Goal: Task Accomplishment & Management: Use online tool/utility

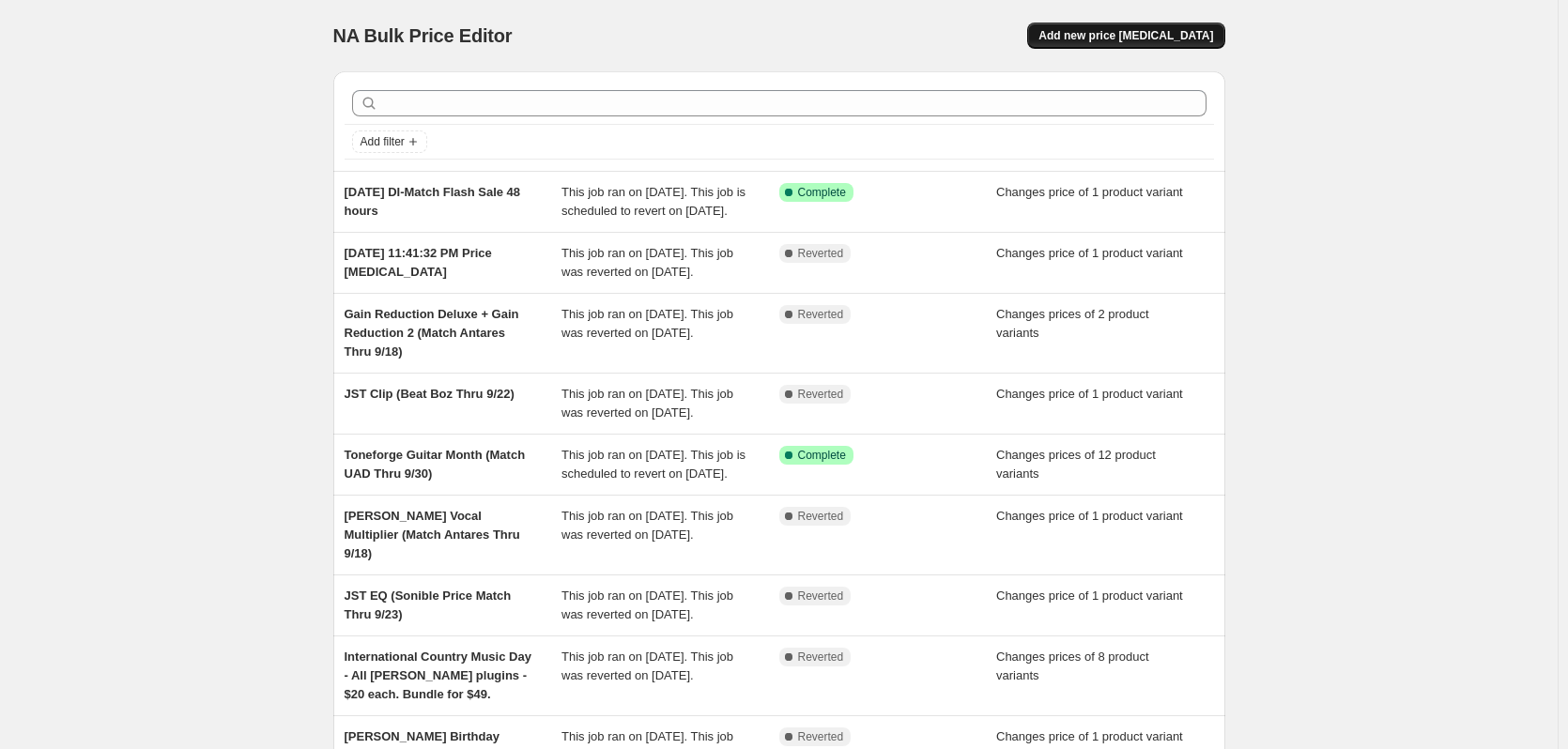
click at [1163, 41] on span "Add new price [MEDICAL_DATA]" at bounding box center [1126, 35] width 175 height 15
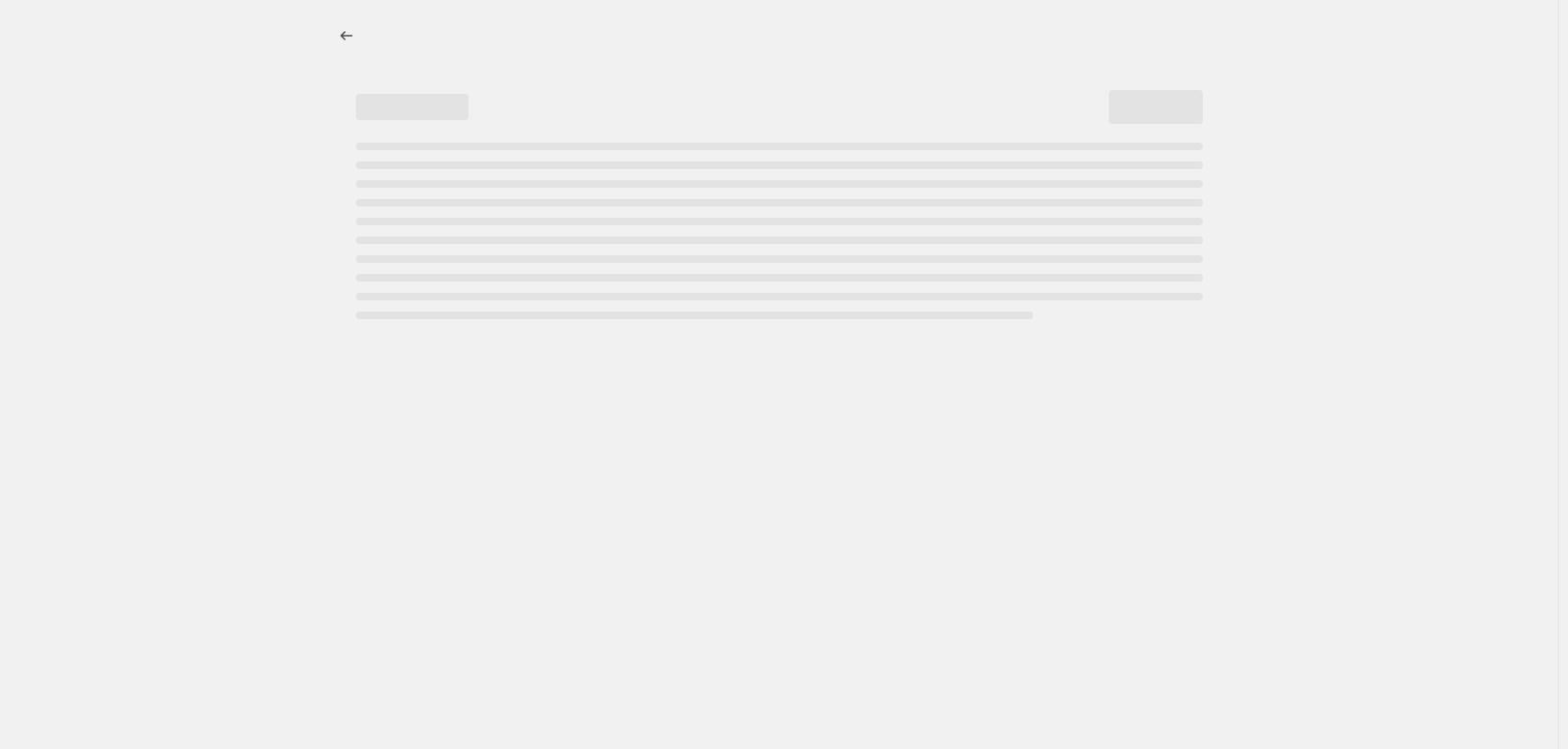
select select "percentage"
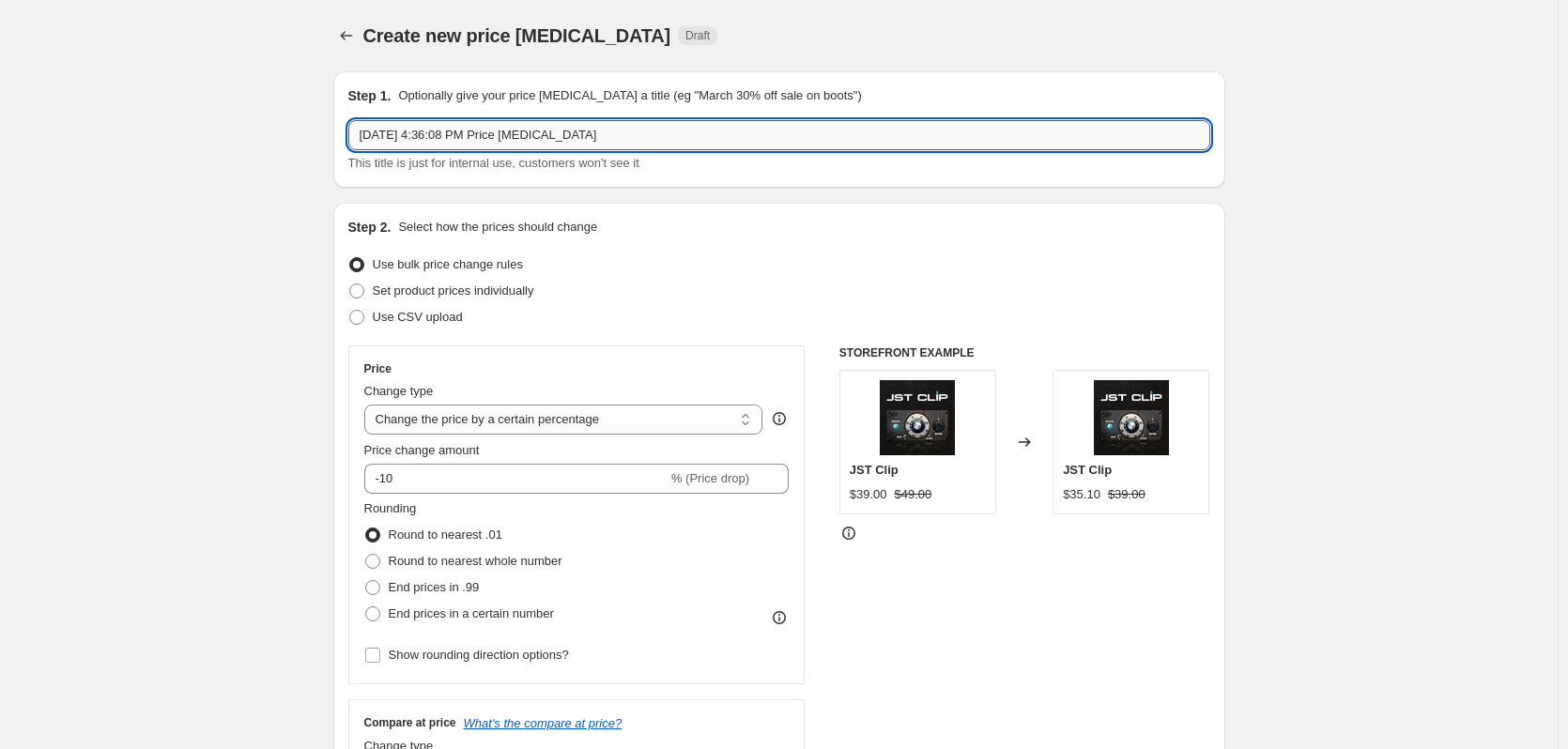
drag, startPoint x: 433, startPoint y: 137, endPoint x: 695, endPoint y: 136, distance: 262.0
click at [695, 136] on input "[DATE] 4:36:08 PM Price [MEDICAL_DATA]" at bounding box center [780, 135] width 862 height 30
type input "[DATE] Flash Sale JST Heat until [DATE]"
click at [360, 288] on span at bounding box center [356, 291] width 15 height 15
click at [351, 284] on input "Set product prices individually" at bounding box center [350, 284] width 1 height 1
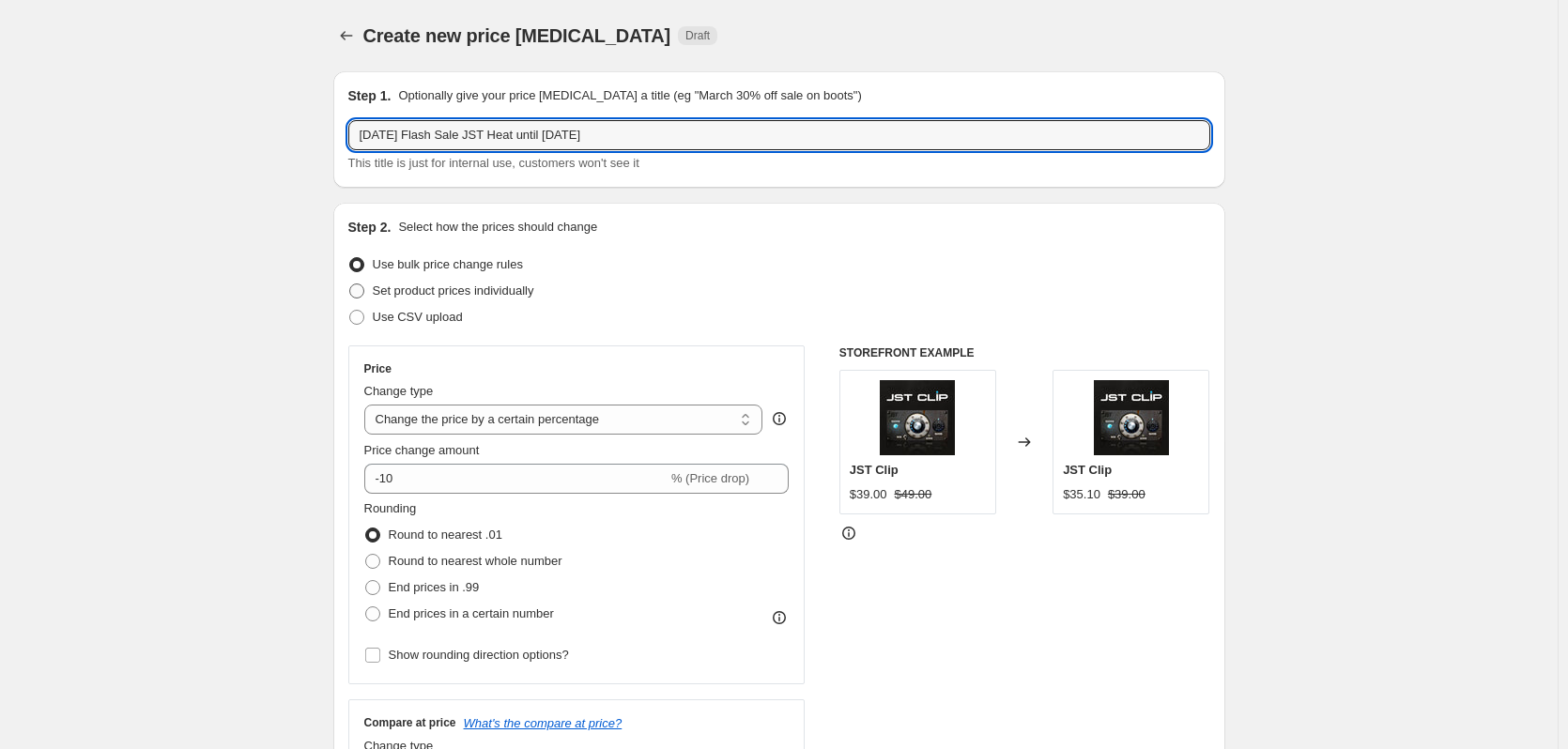
radio input "true"
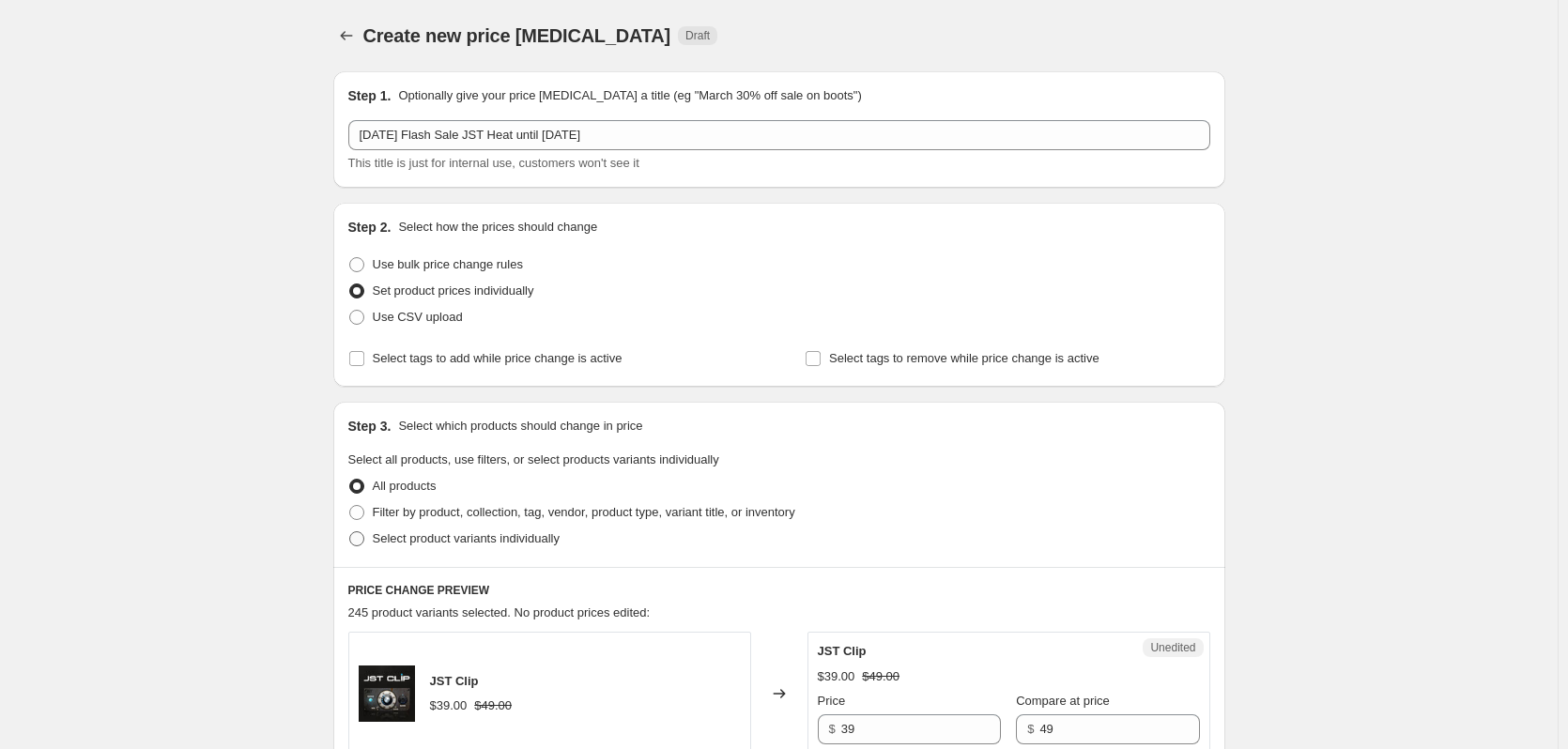
click at [363, 534] on span at bounding box center [356, 538] width 15 height 15
click at [351, 532] on input "Select product variants individually" at bounding box center [350, 531] width 1 height 1
radio input "true"
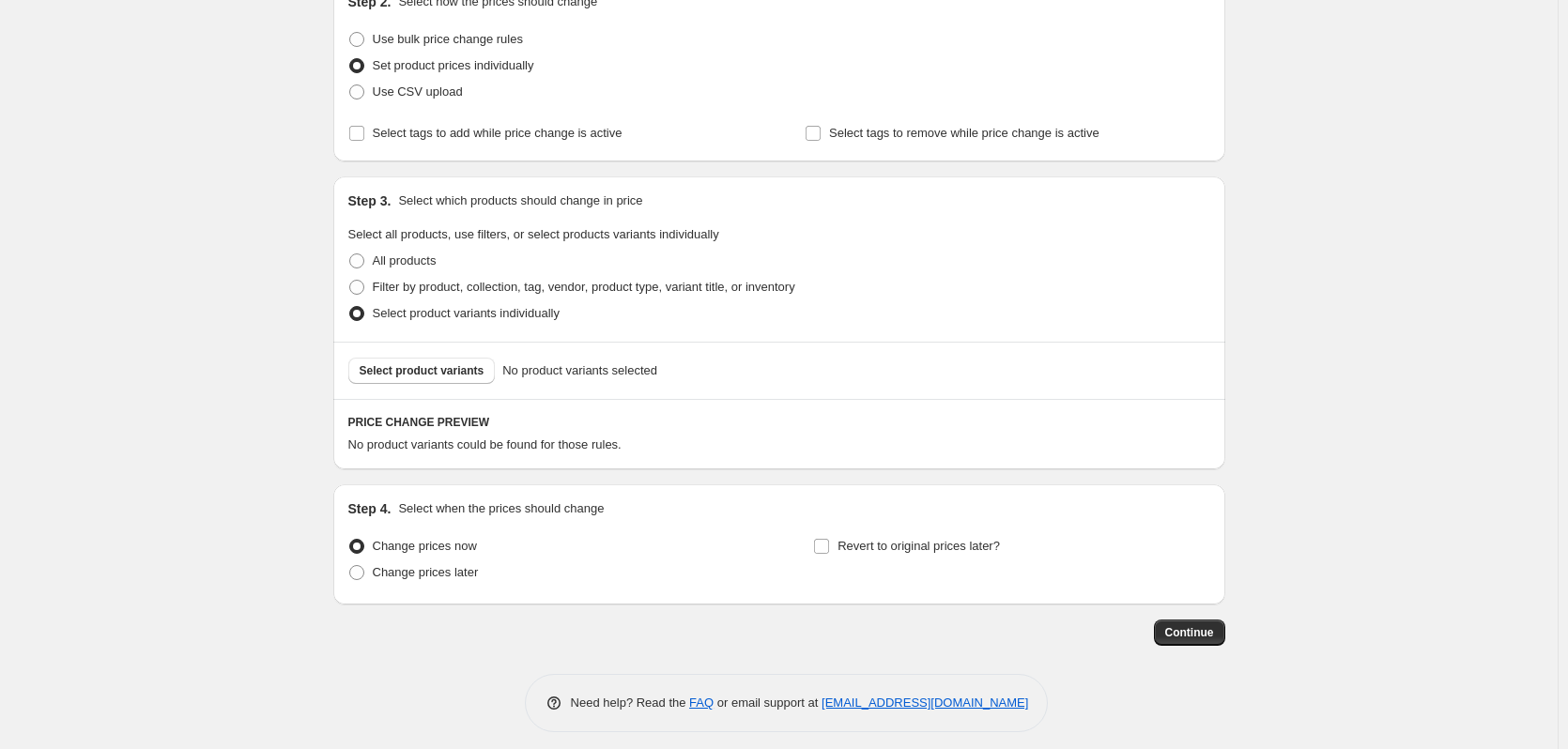
scroll to position [236, 0]
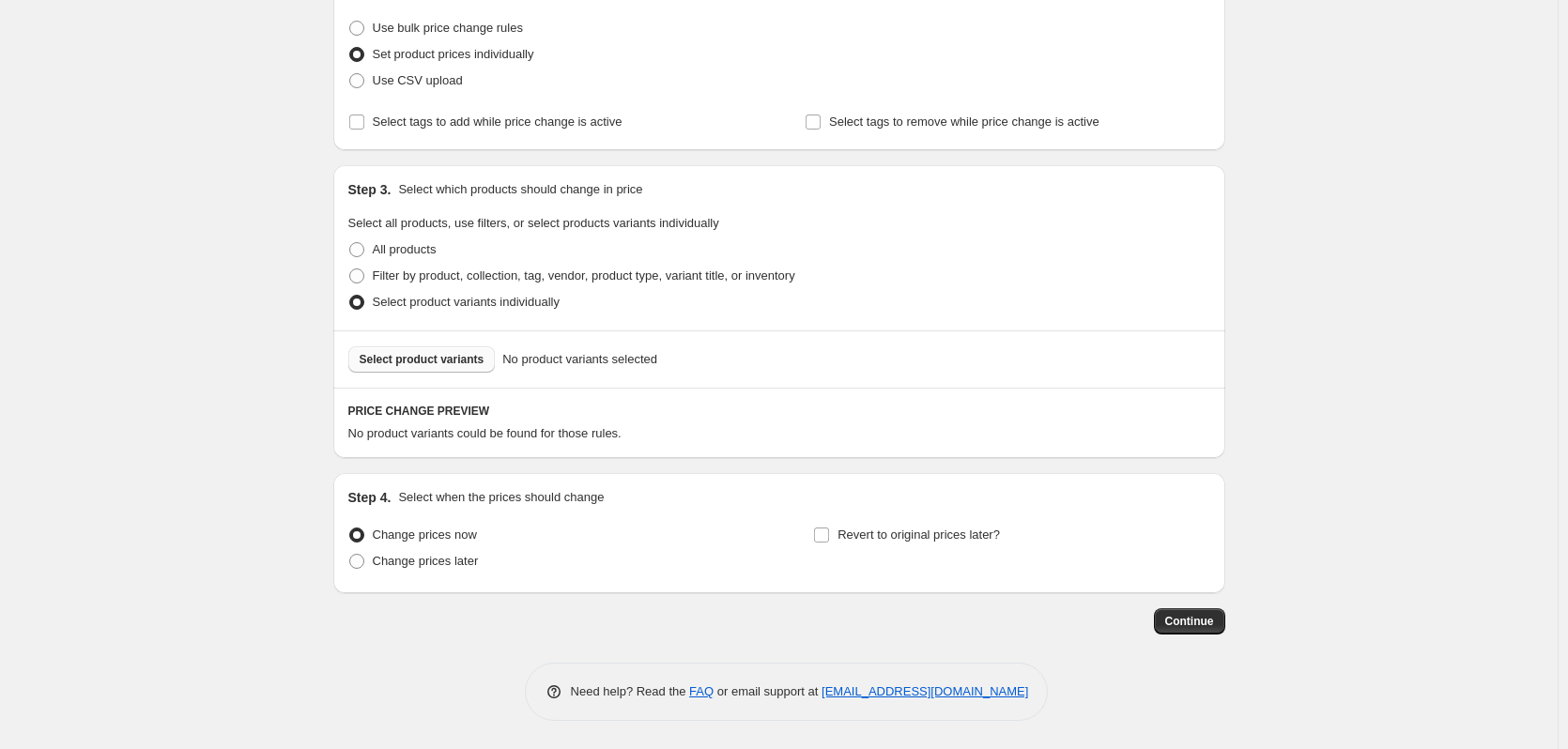
click at [435, 364] on span "Select product variants" at bounding box center [422, 360] width 125 height 15
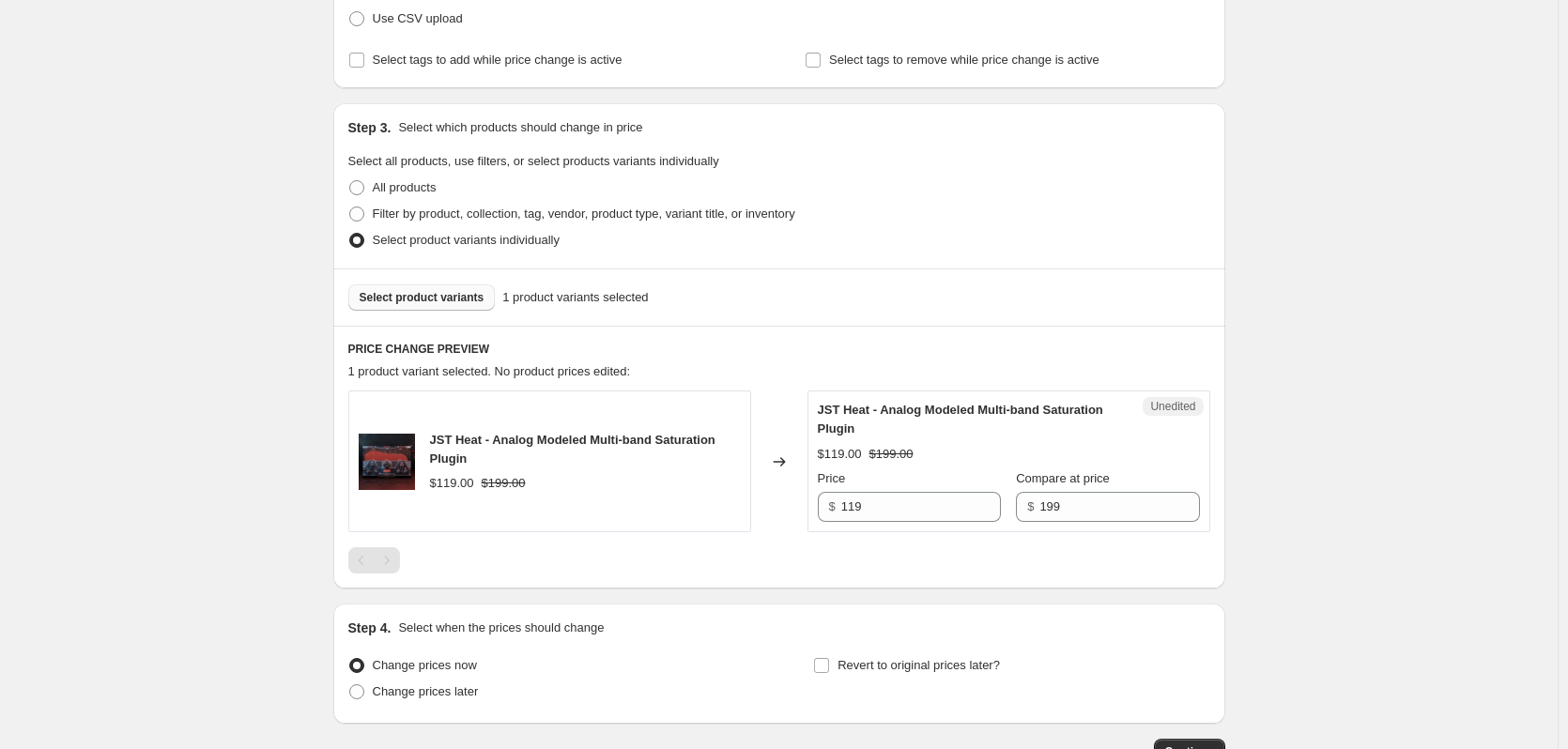
scroll to position [331, 0]
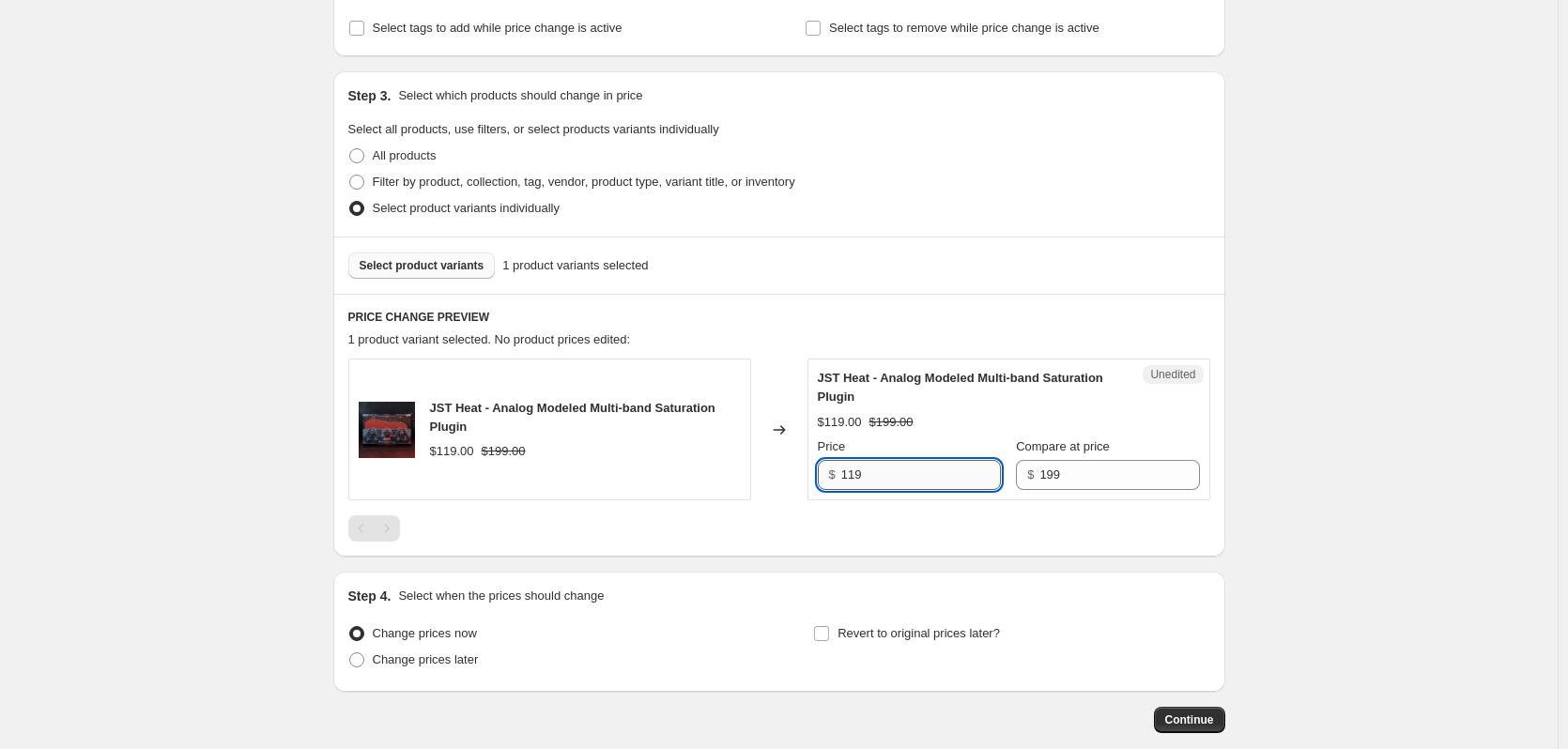
drag, startPoint x: 867, startPoint y: 479, endPoint x: 846, endPoint y: 479, distance: 21.0
click at [846, 479] on input "119" at bounding box center [921, 475] width 160 height 30
type input "49"
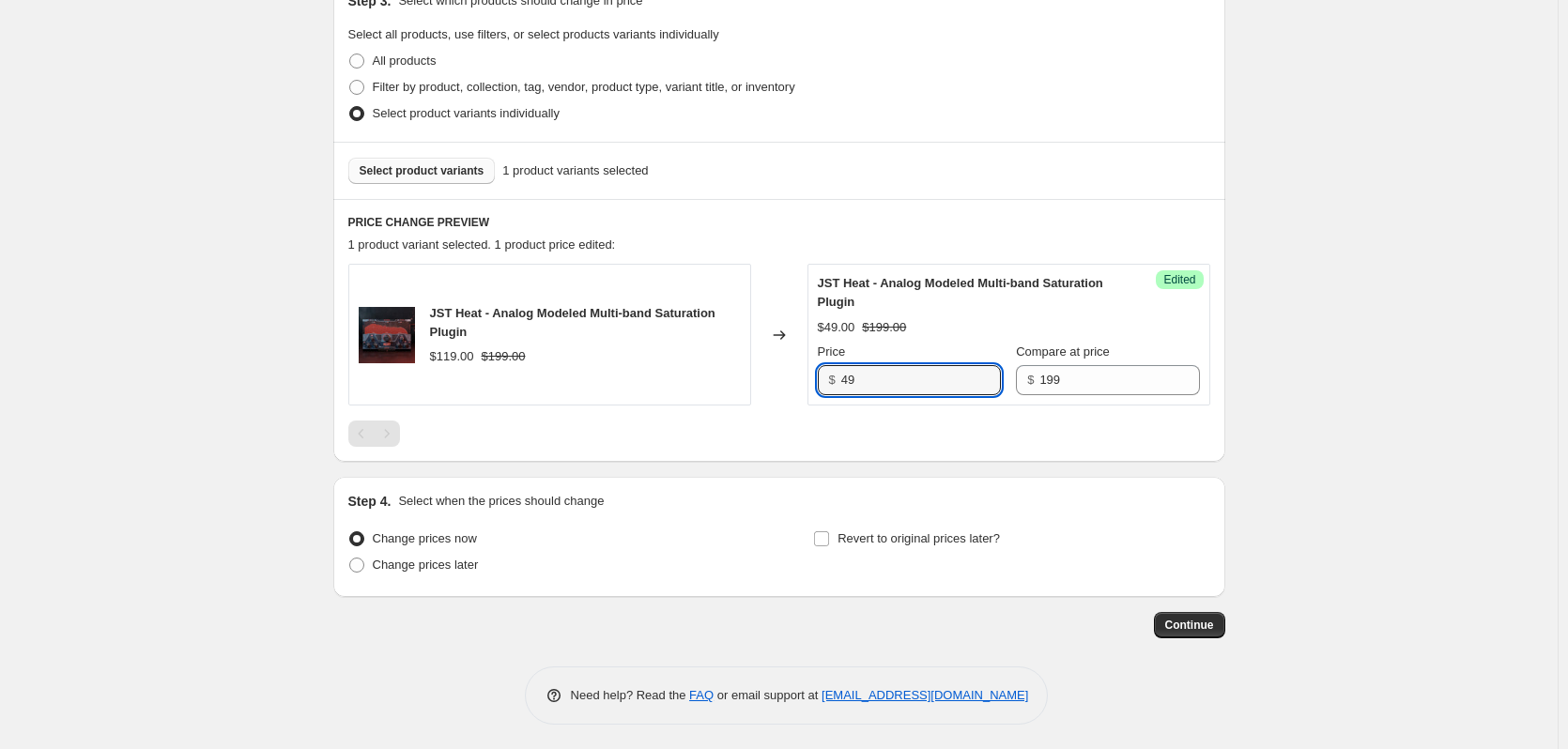
scroll to position [429, 0]
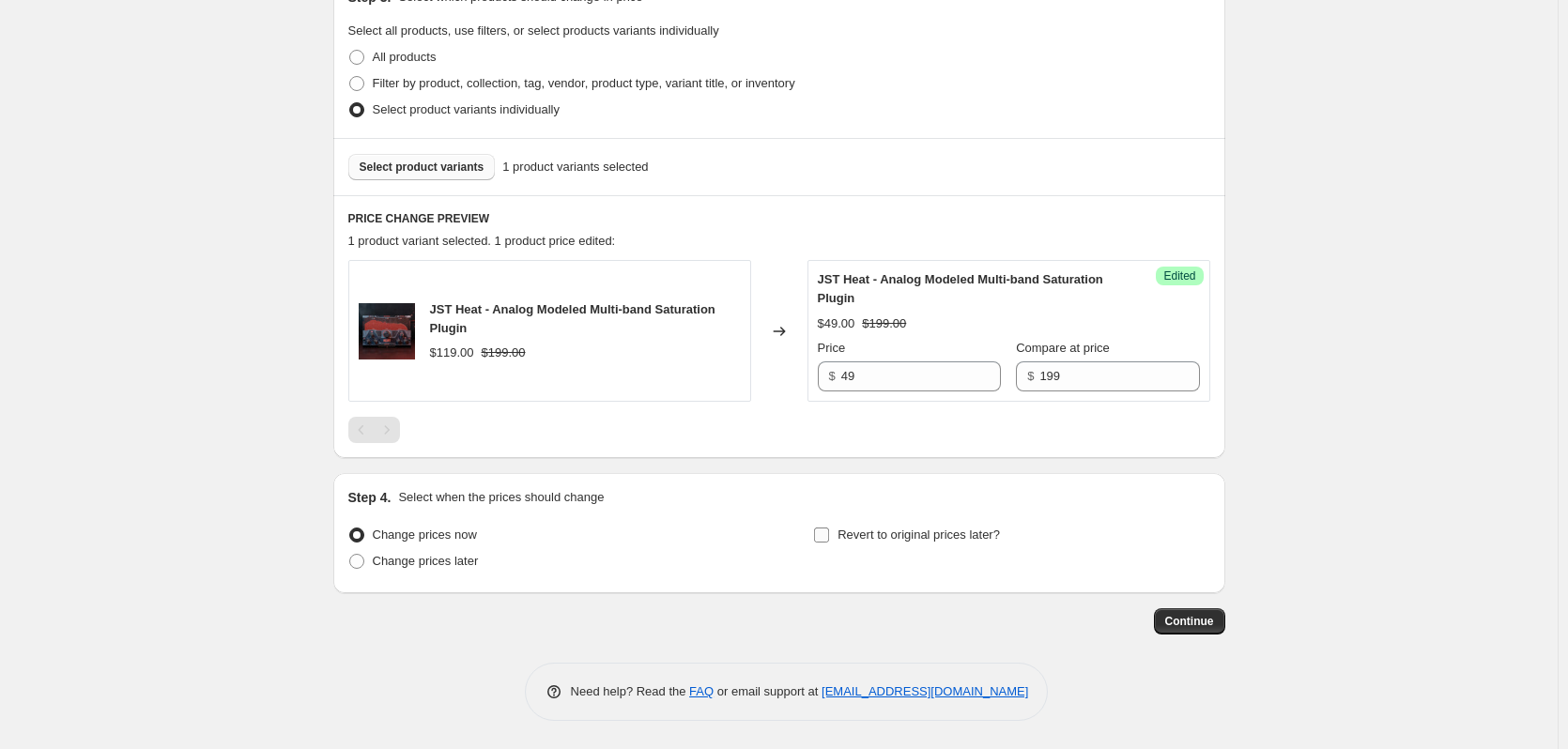
click at [825, 529] on input "Revert to original prices later?" at bounding box center [821, 534] width 15 height 15
checkbox input "true"
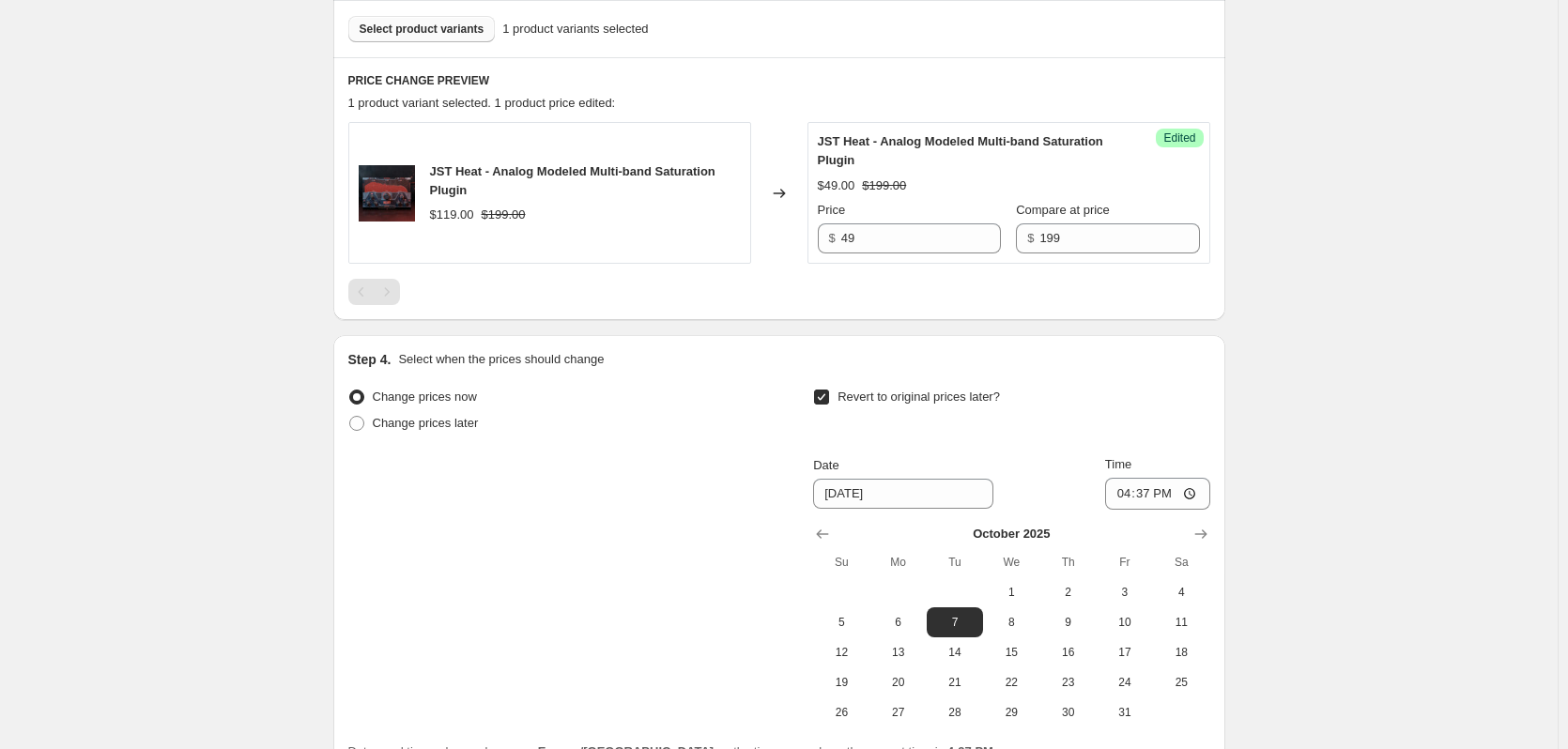
scroll to position [617, 0]
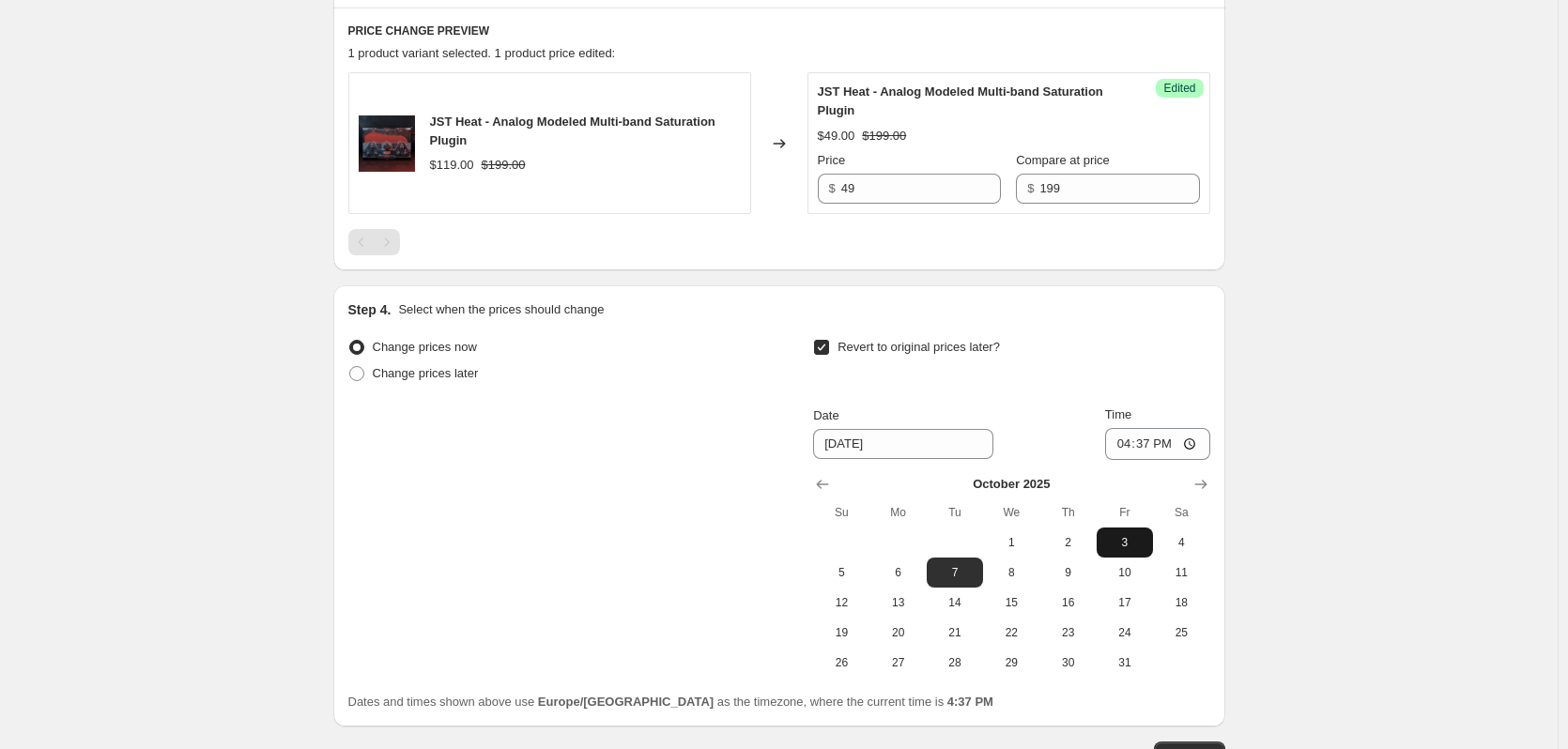
click at [1133, 543] on span "3" at bounding box center [1125, 542] width 42 height 15
type input "[DATE]"
click at [1129, 448] on input "16:37" at bounding box center [1158, 444] width 105 height 32
click at [1060, 370] on div "Revert to original prices later?" at bounding box center [1011, 363] width 396 height 57
click at [1130, 446] on input "12:00" at bounding box center [1158, 444] width 105 height 32
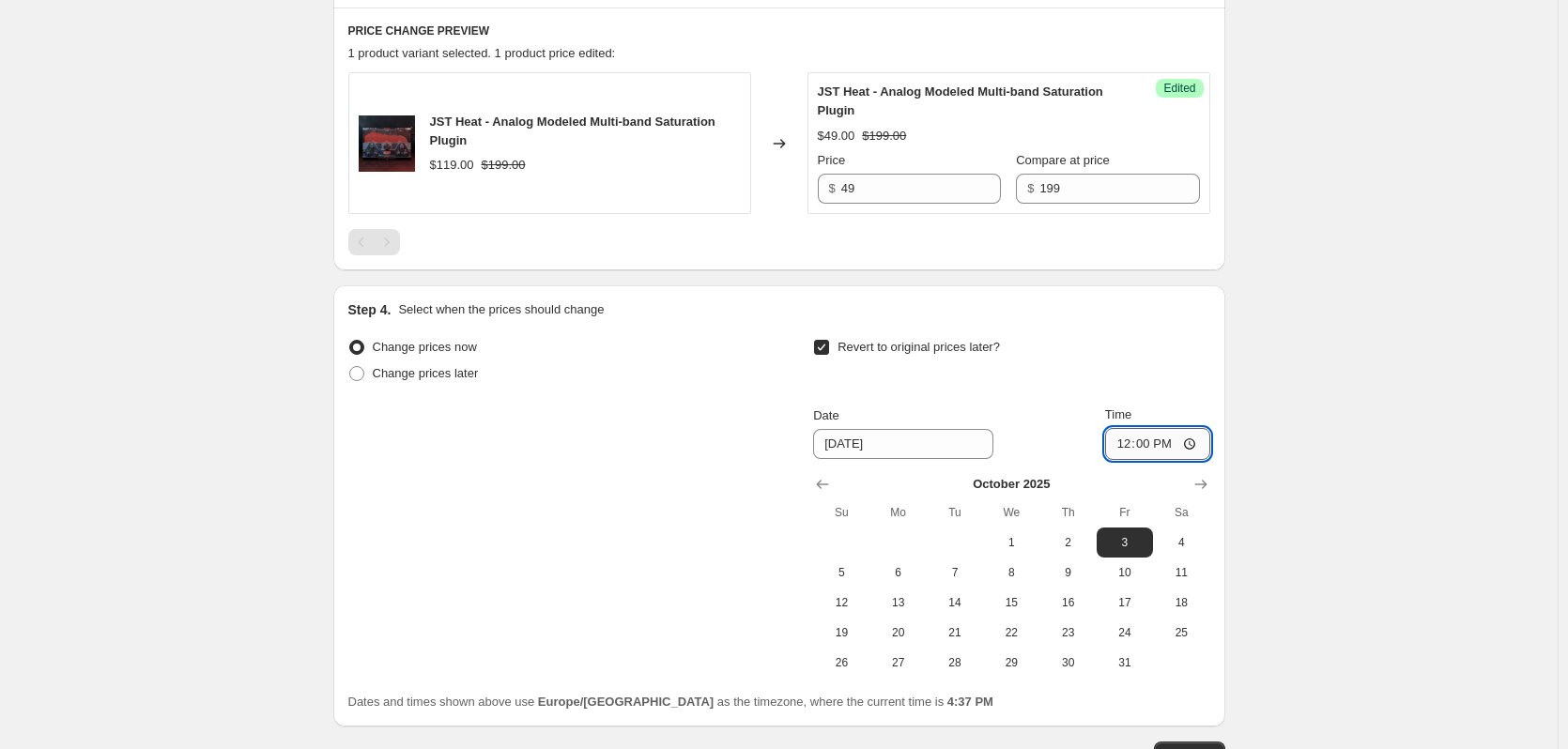
type input "17:00"
click at [1065, 553] on button "2" at bounding box center [1068, 542] width 57 height 30
type input "[DATE]"
click at [1126, 445] on input "17:00" at bounding box center [1158, 444] width 105 height 32
drag, startPoint x: 860, startPoint y: 702, endPoint x: 907, endPoint y: 704, distance: 47.0
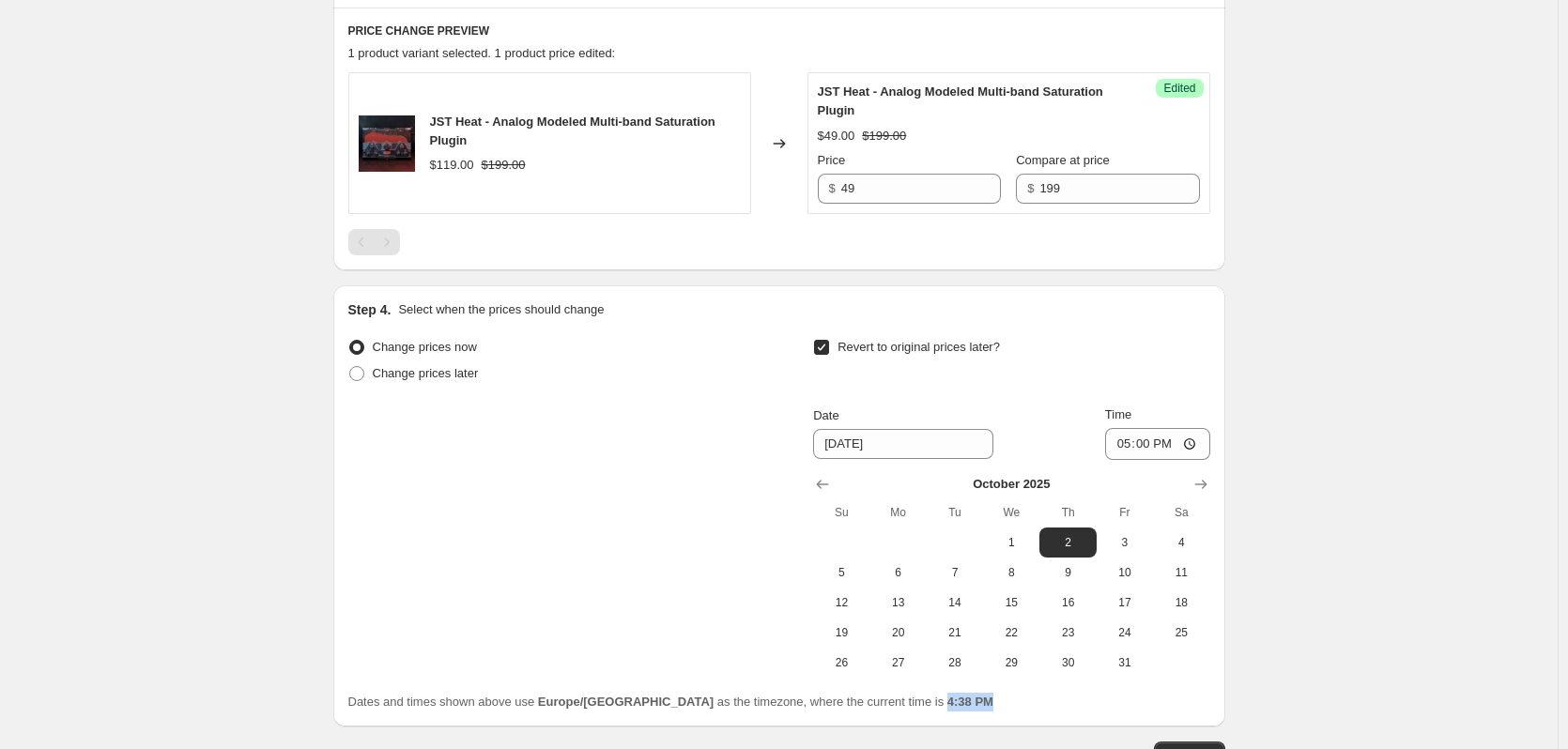
click at [947, 704] on b "4:38 PM" at bounding box center [970, 702] width 46 height 14
click at [1120, 443] on input "17:00" at bounding box center [1158, 444] width 105 height 32
click at [1168, 445] on input "17:00" at bounding box center [1158, 444] width 105 height 32
type input "05:00"
click at [1058, 374] on div "Revert to original prices later?" at bounding box center [1011, 363] width 396 height 57
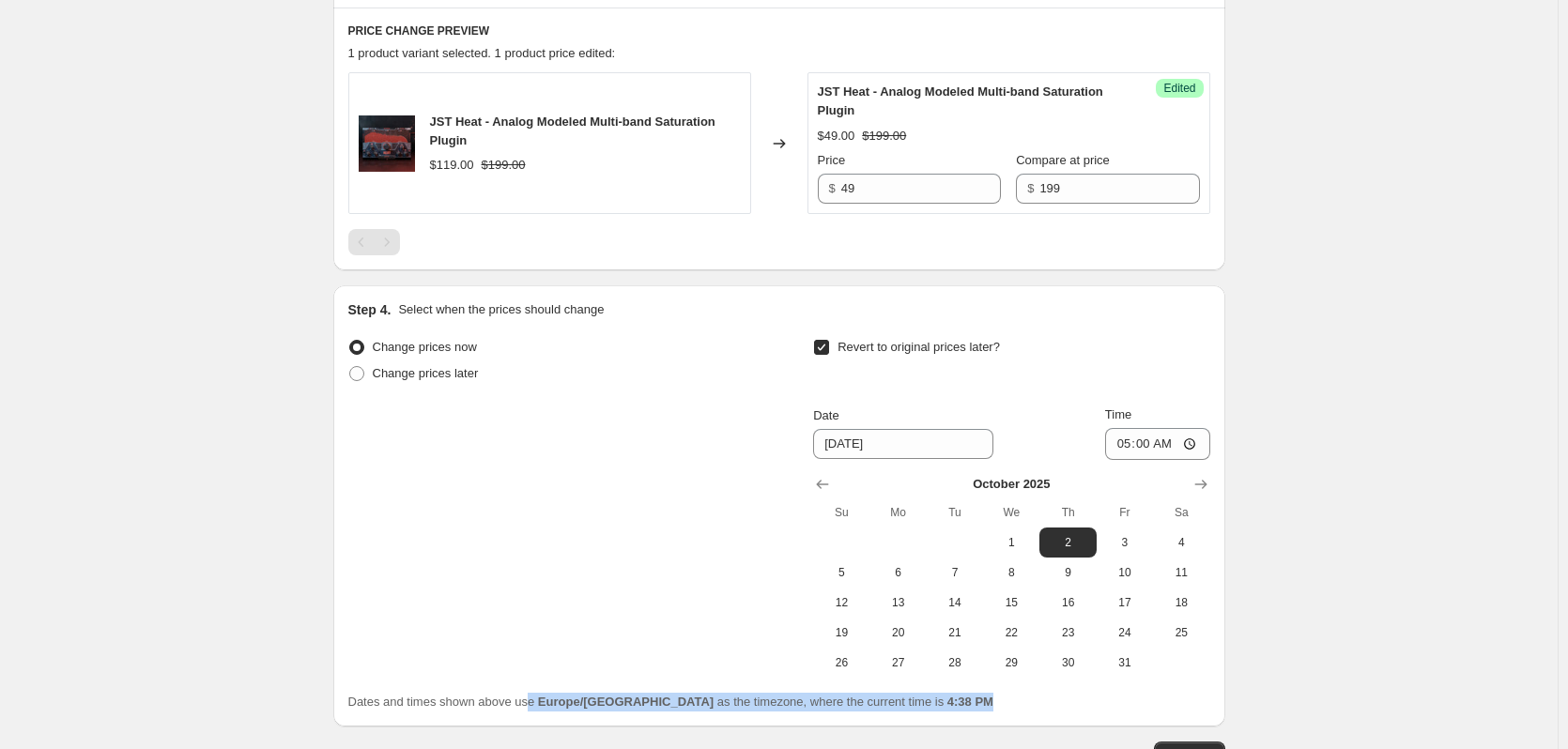
drag, startPoint x: 529, startPoint y: 704, endPoint x: 945, endPoint y: 700, distance: 416.0
click at [945, 700] on div "Dates and times shown above use Europe/[GEOGRAPHIC_DATA] as the timezone, where…" at bounding box center [780, 702] width 862 height 19
click at [945, 710] on div "Dates and times shown above use Europe/[GEOGRAPHIC_DATA] as the timezone, where…" at bounding box center [780, 702] width 862 height 19
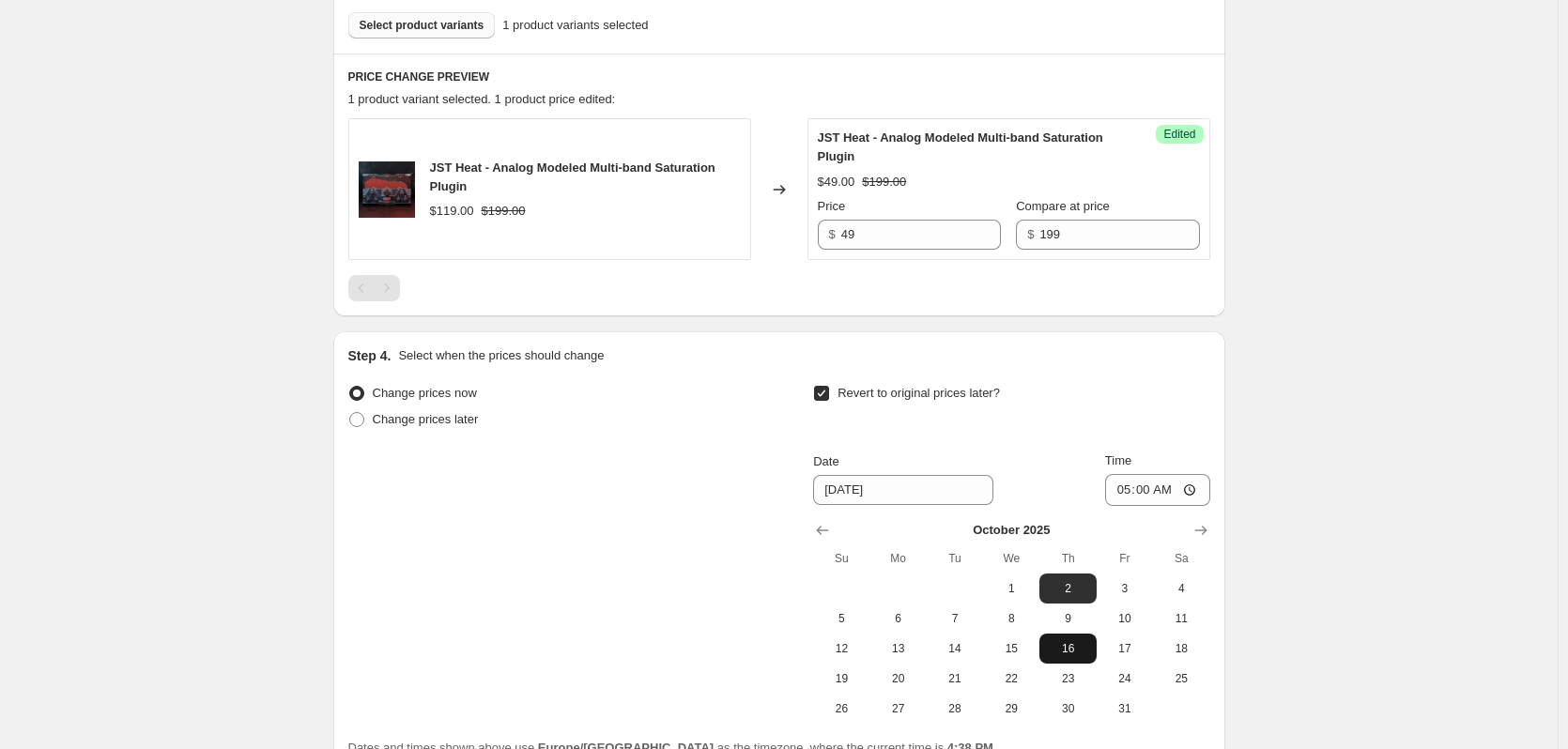
scroll to position [750, 0]
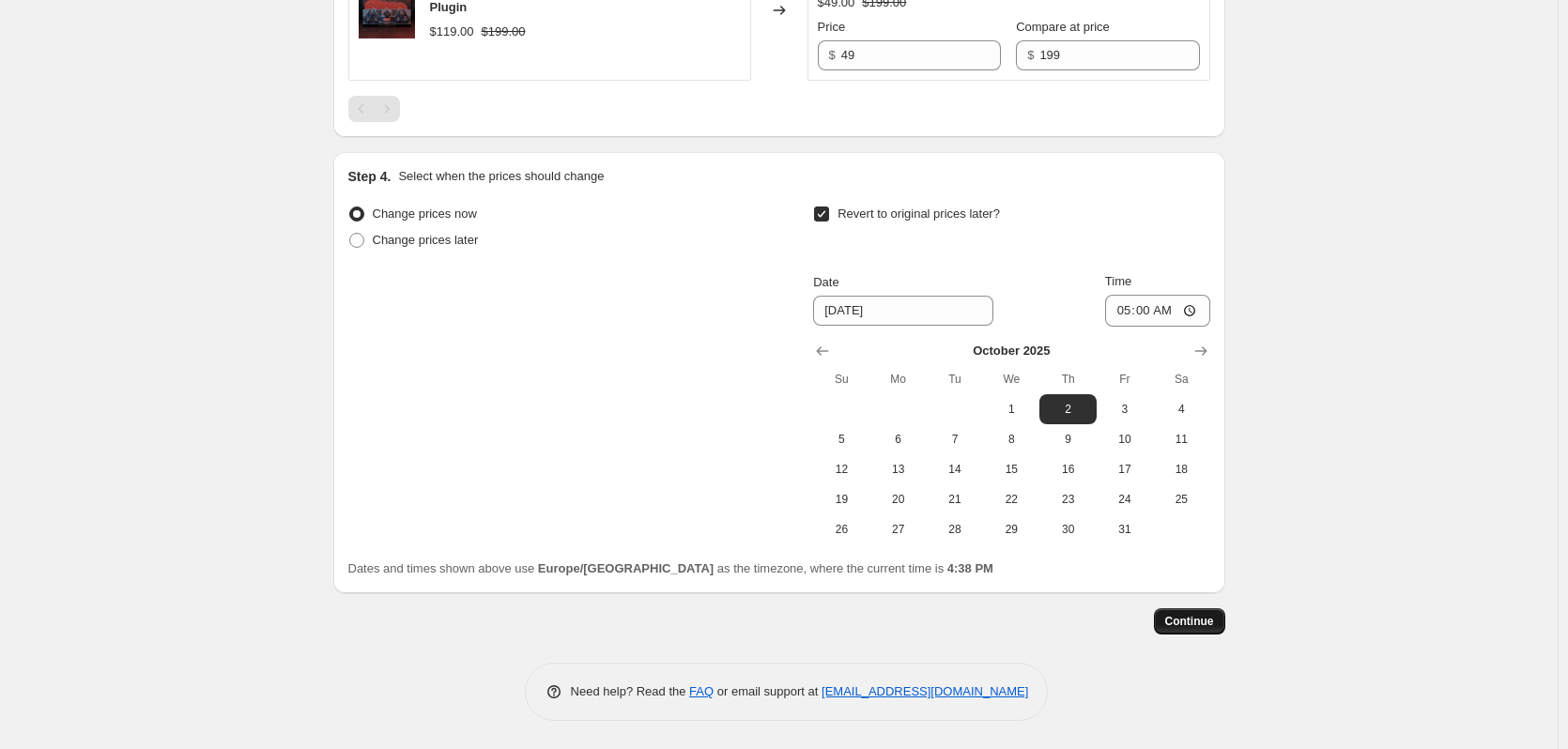
click at [1196, 628] on span "Continue" at bounding box center [1189, 621] width 49 height 15
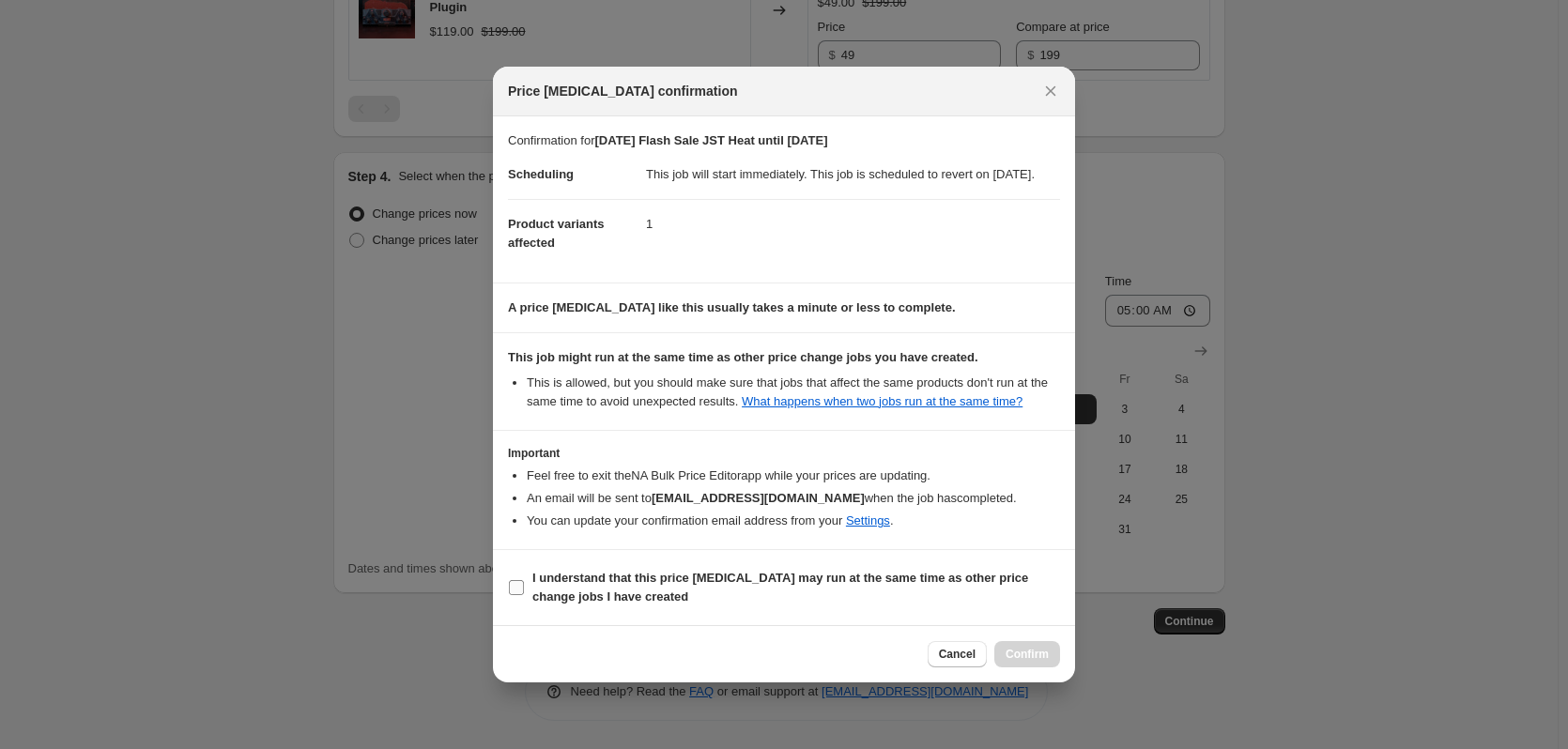
click at [510, 595] on input "I understand that this price [MEDICAL_DATA] may run at the same time as other p…" at bounding box center [515, 587] width 15 height 15
checkbox input "true"
click at [961, 662] on span "Cancel" at bounding box center [956, 654] width 37 height 15
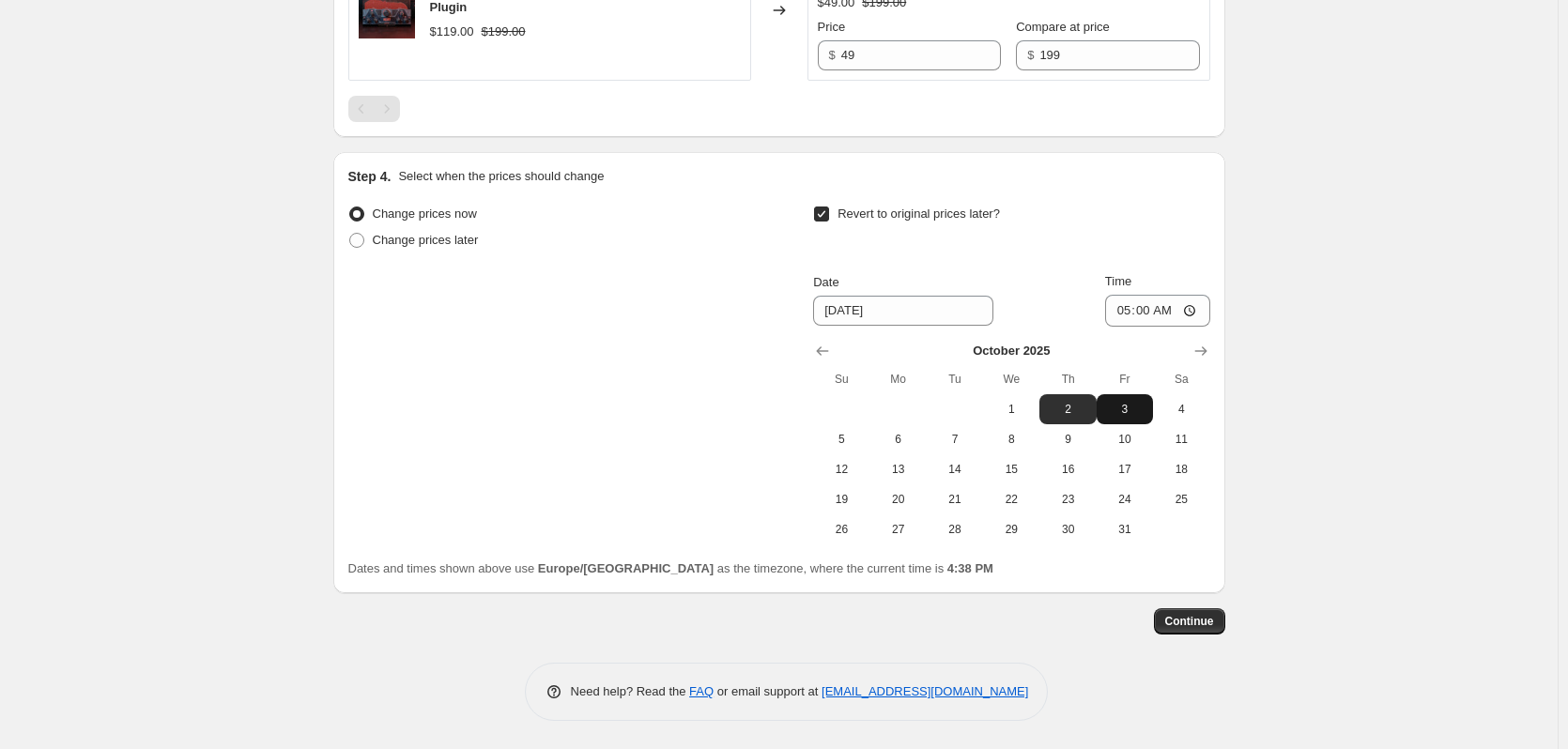
click at [1130, 410] on span "3" at bounding box center [1125, 409] width 42 height 15
type input "[DATE]"
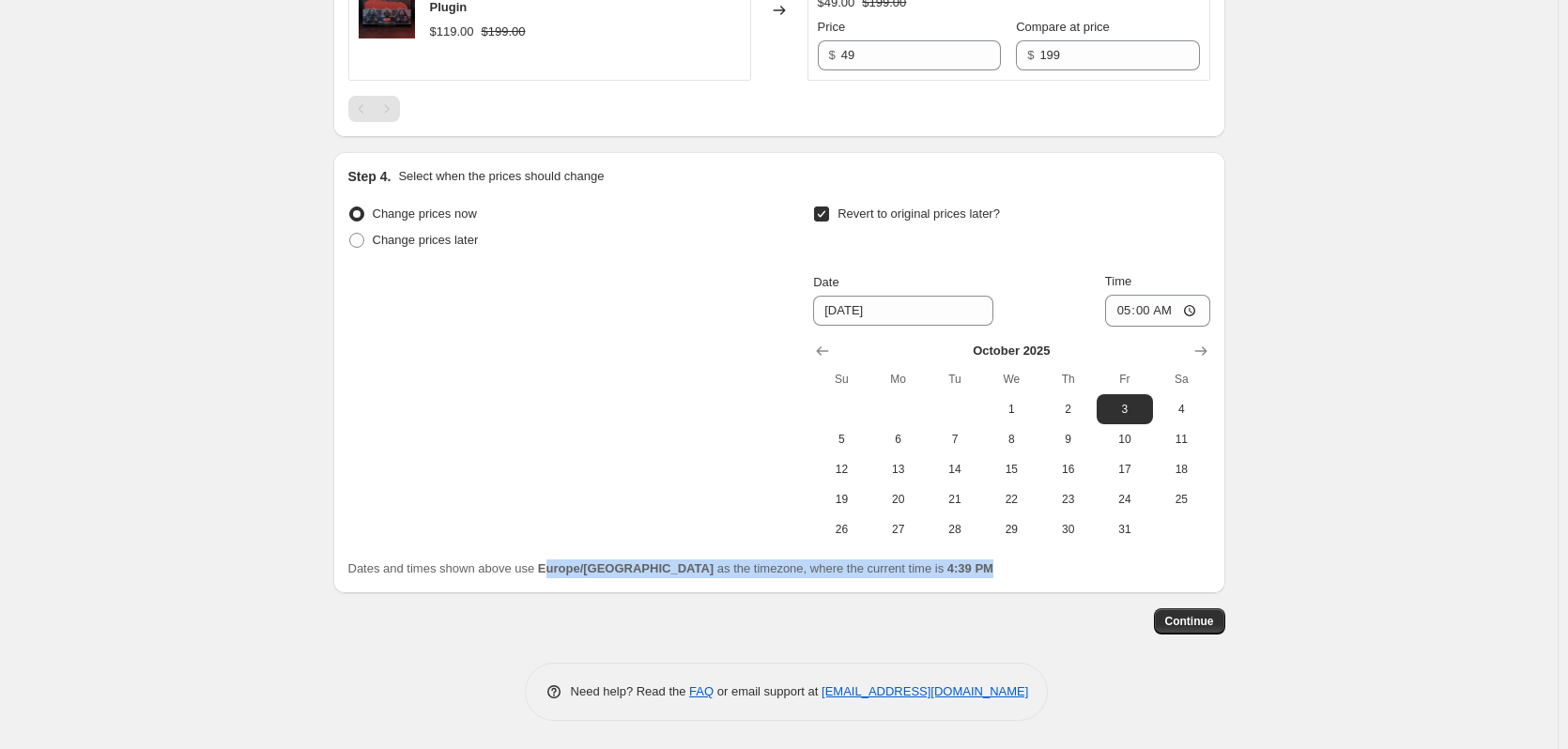
drag, startPoint x: 542, startPoint y: 557, endPoint x: 920, endPoint y: 563, distance: 378.0
click at [920, 563] on div "Change prices now Change prices later Revert to original prices later? Date [DA…" at bounding box center [780, 389] width 862 height 377
click at [920, 563] on div "Dates and times shown above use Europe/[GEOGRAPHIC_DATA] as the timezone, where…" at bounding box center [780, 568] width 862 height 19
click at [1188, 623] on span "Continue" at bounding box center [1189, 621] width 49 height 15
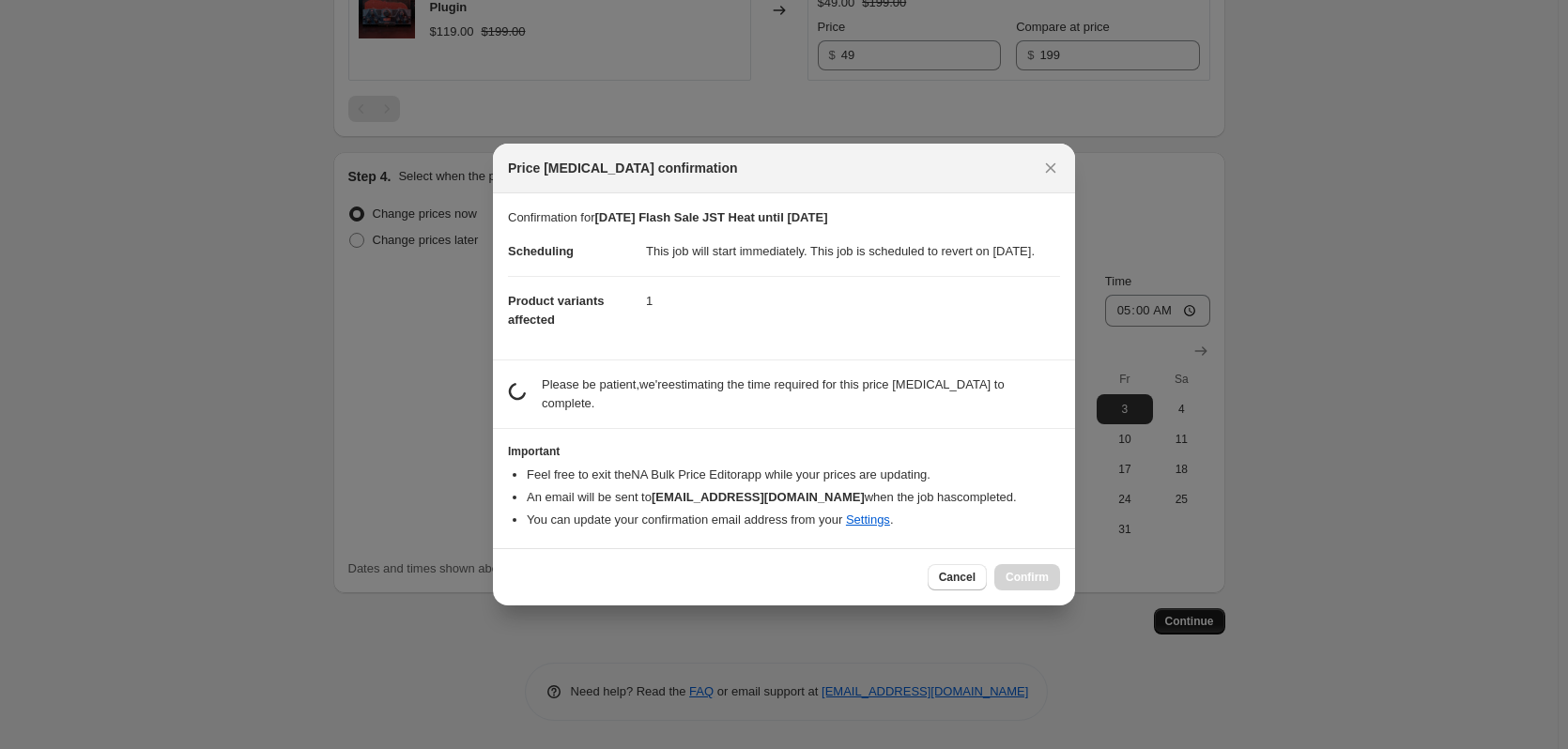
scroll to position [0, 0]
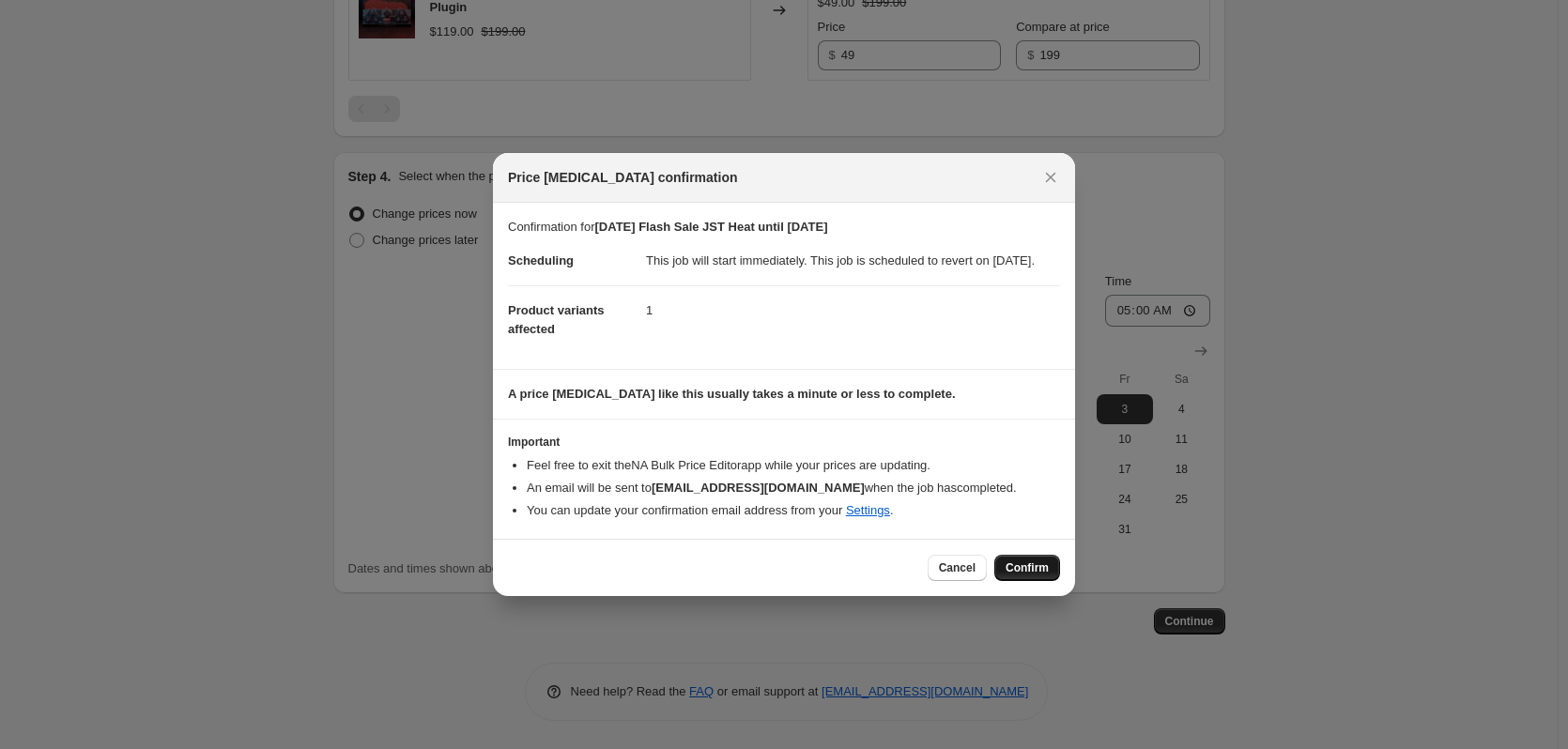
click at [1043, 576] on span "Confirm" at bounding box center [1026, 567] width 43 height 15
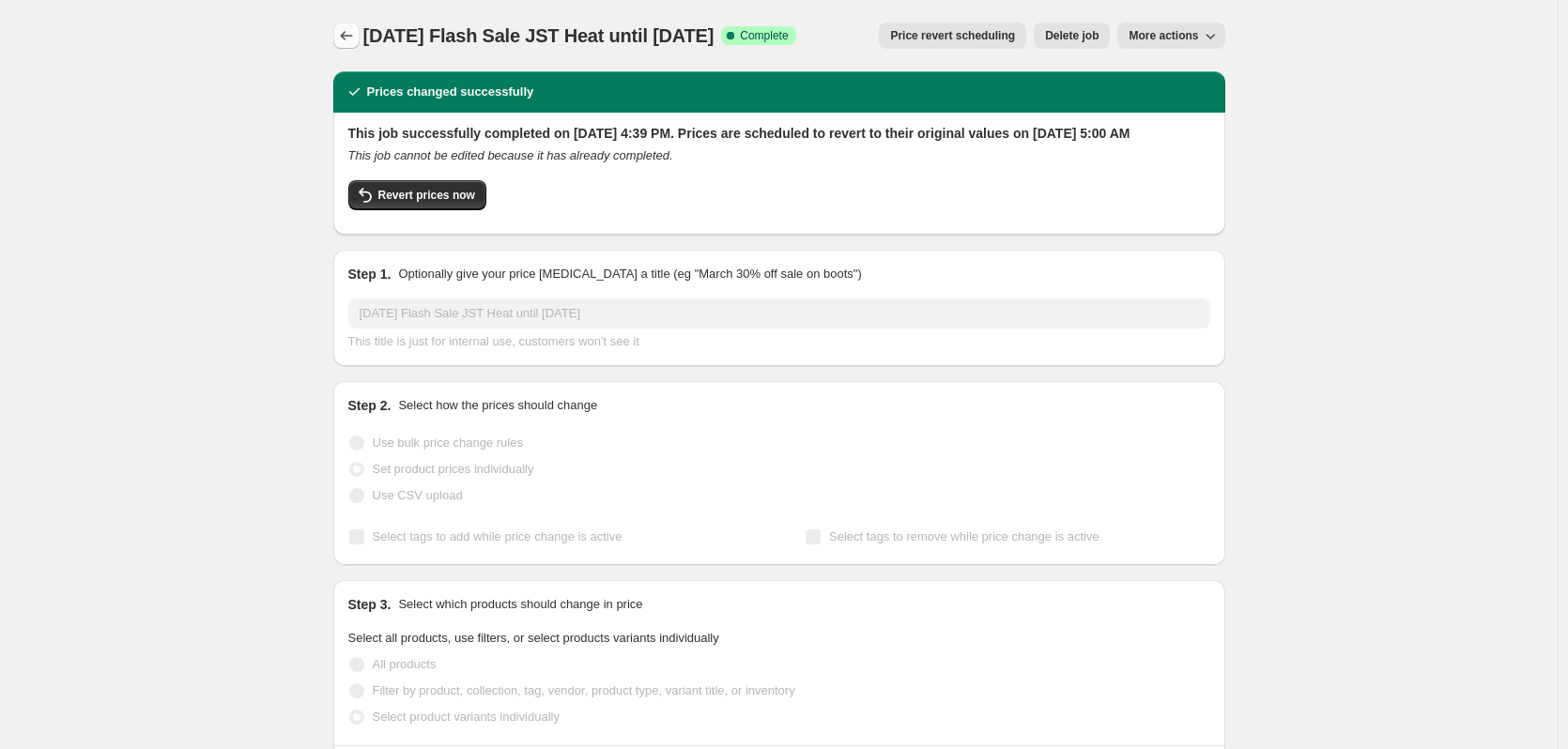
click at [349, 37] on icon "Price change jobs" at bounding box center [346, 35] width 19 height 19
